Goal: Navigation & Orientation: Find specific page/section

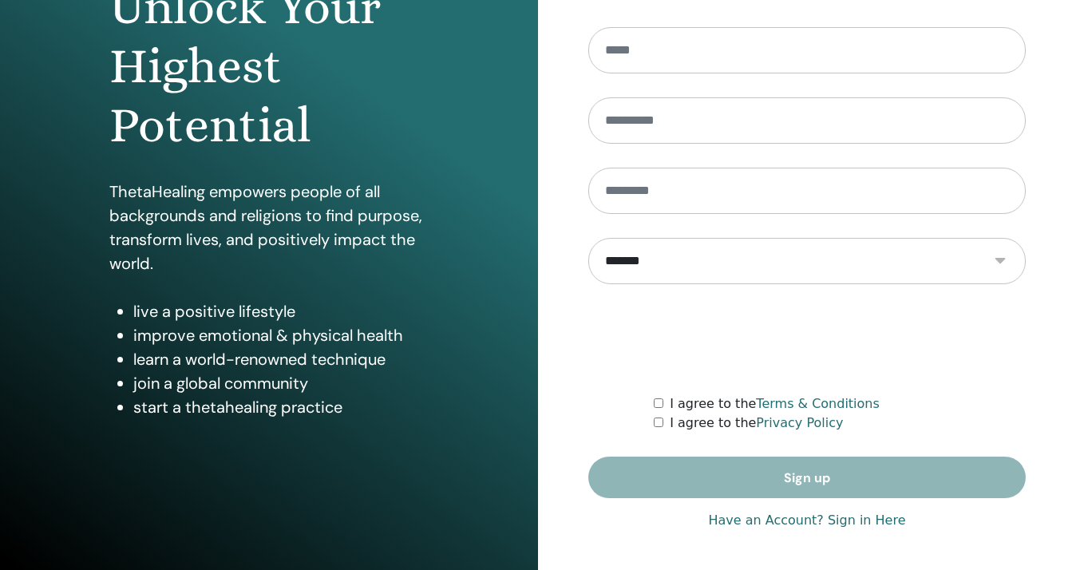
scroll to position [196, 0]
click at [844, 522] on link "Have an Account? Sign in Here" at bounding box center [806, 520] width 197 height 19
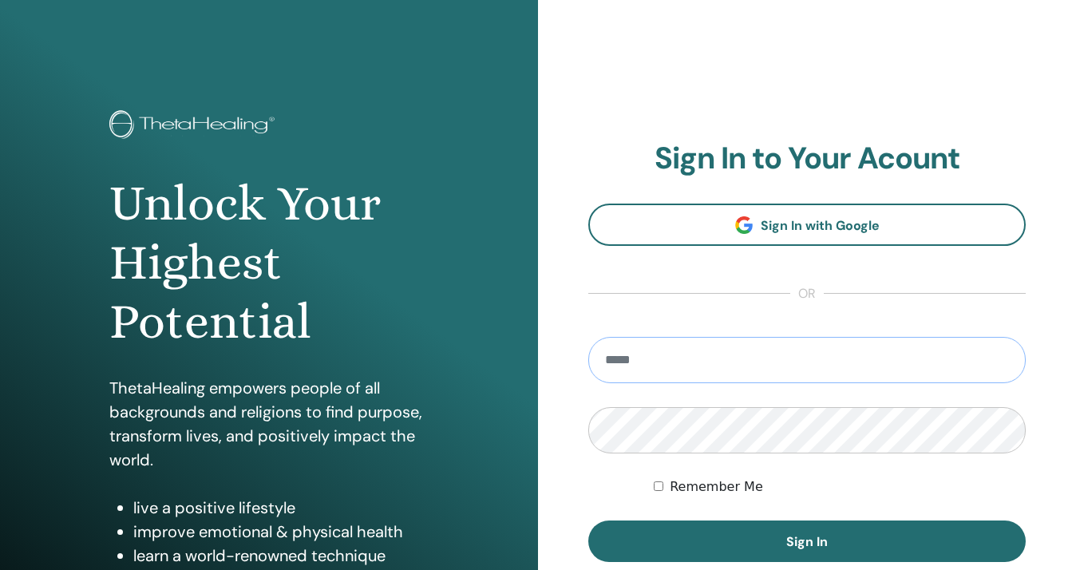
click at [733, 367] on input "email" at bounding box center [806, 360] width 437 height 46
type input "**********"
click at [807, 541] on button "Sign In" at bounding box center [806, 540] width 437 height 41
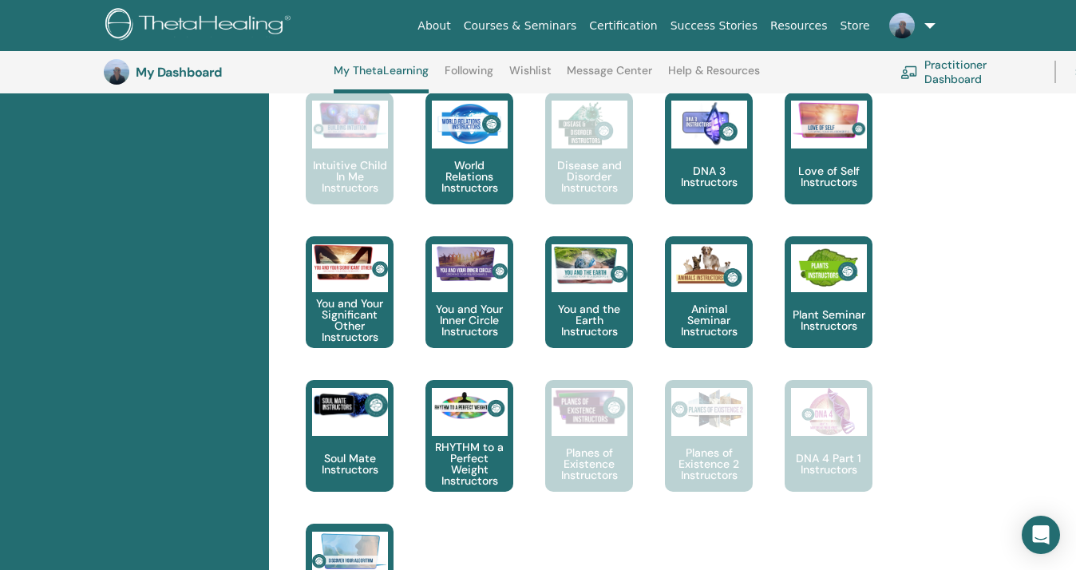
scroll to position [1010, 0]
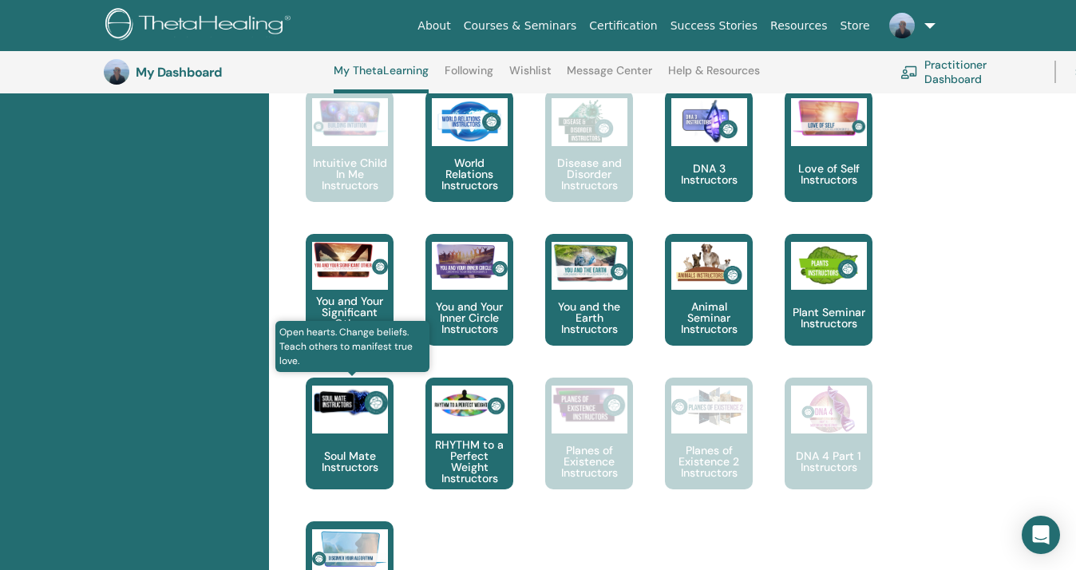
click at [322, 464] on p "Soul Mate Instructors" at bounding box center [350, 461] width 88 height 22
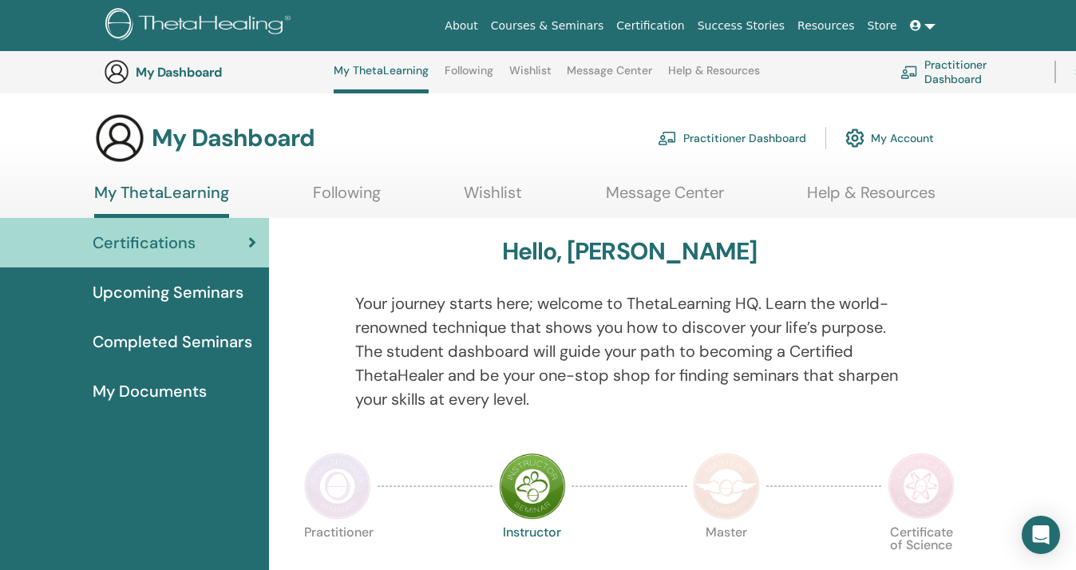
scroll to position [1010, 0]
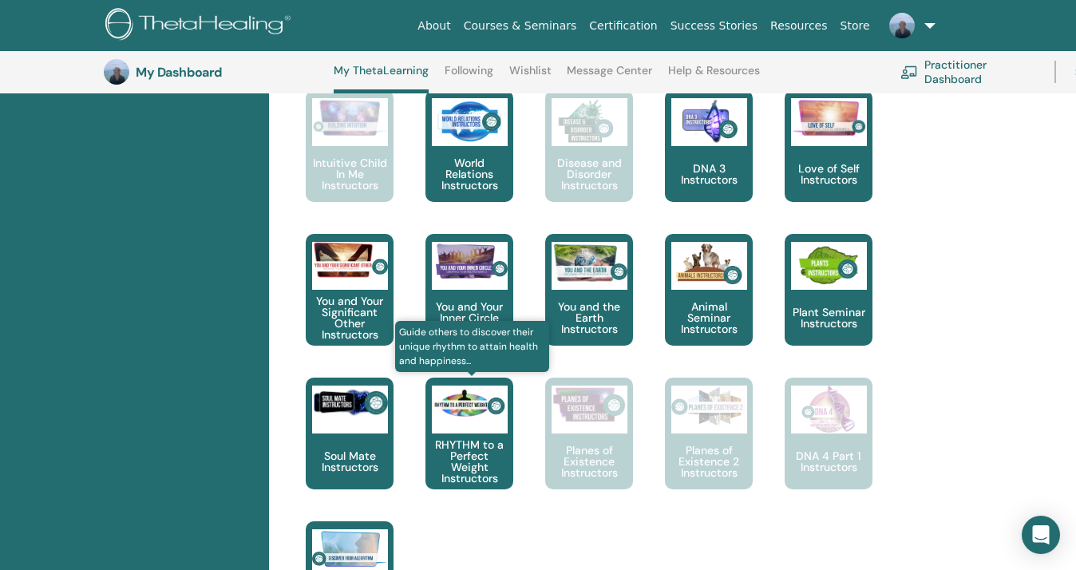
click at [459, 463] on p "RHYTHM to a Perfect Weight Instructors" at bounding box center [469, 461] width 88 height 45
